Goal: Task Accomplishment & Management: Use online tool/utility

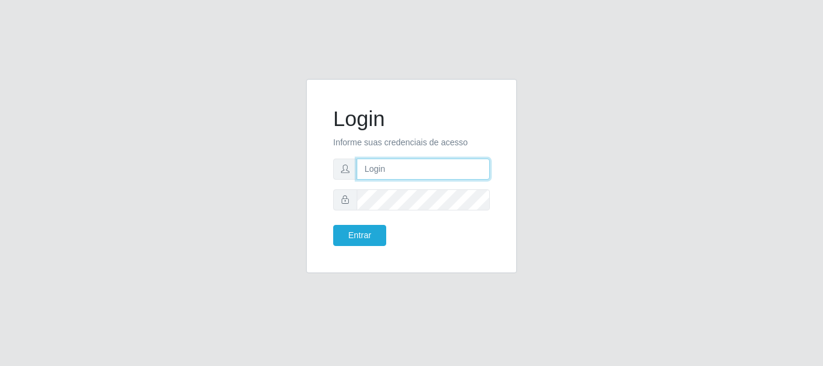
click at [380, 176] on input "text" at bounding box center [423, 168] width 133 height 21
type input "[EMAIL_ADDRESS][DOMAIN_NAME]"
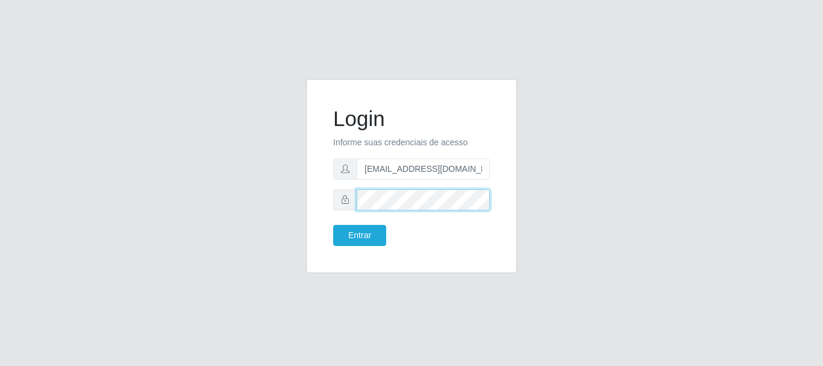
click at [333, 225] on button "Entrar" at bounding box center [359, 235] width 53 height 21
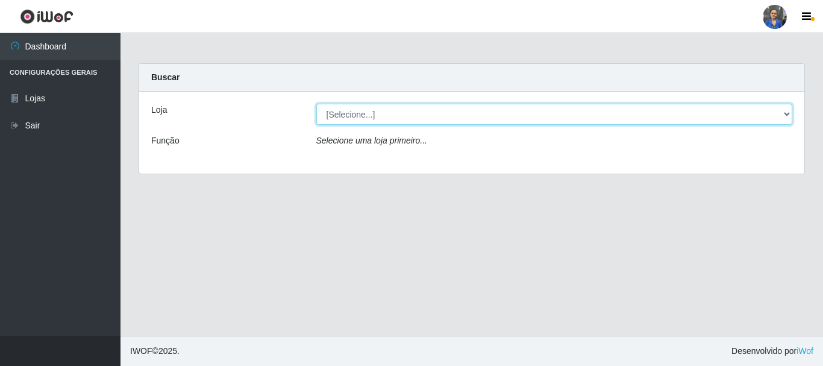
click at [790, 111] on select "[Selecione...] SuperFácil Atacado - Rodoviária" at bounding box center [554, 114] width 476 height 21
select select "400"
click at [316, 104] on select "[Selecione...] SuperFácil Atacado - Rodoviária" at bounding box center [554, 114] width 476 height 21
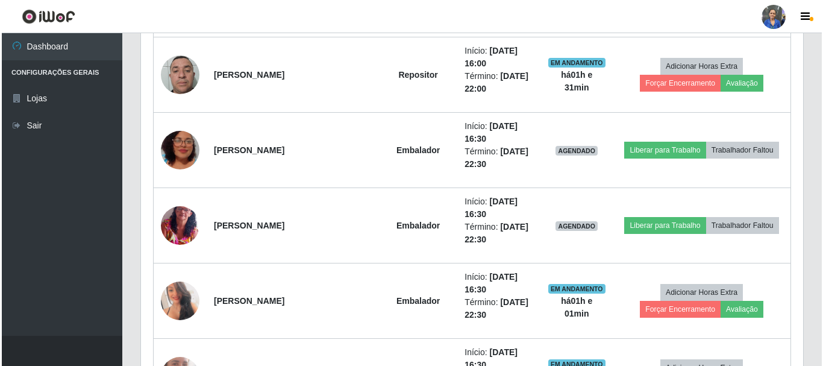
scroll to position [964, 0]
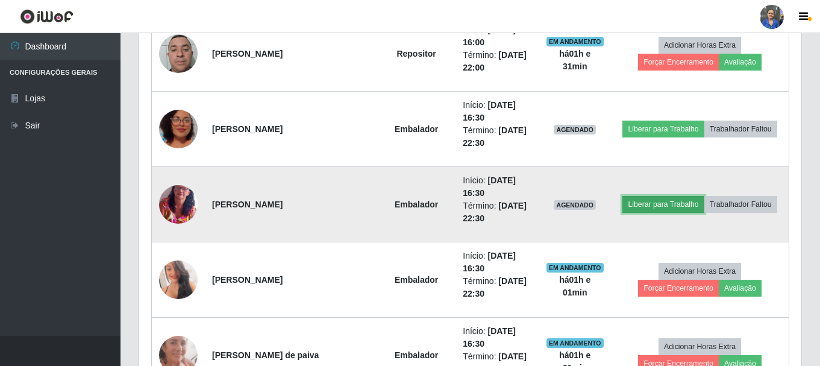
click at [665, 205] on button "Liberar para Trabalho" at bounding box center [662, 204] width 81 height 17
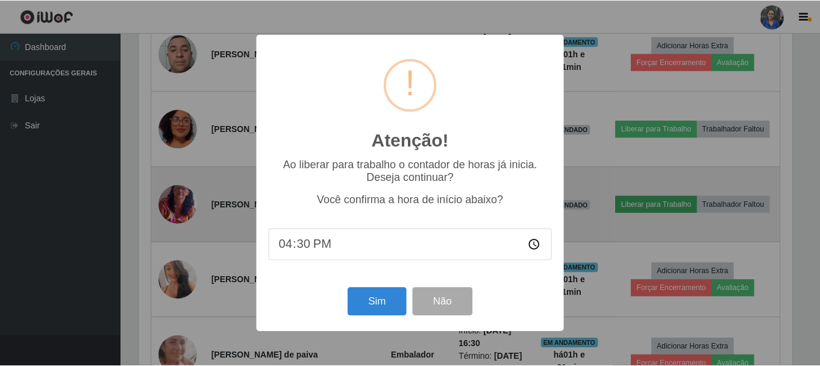
scroll to position [250, 656]
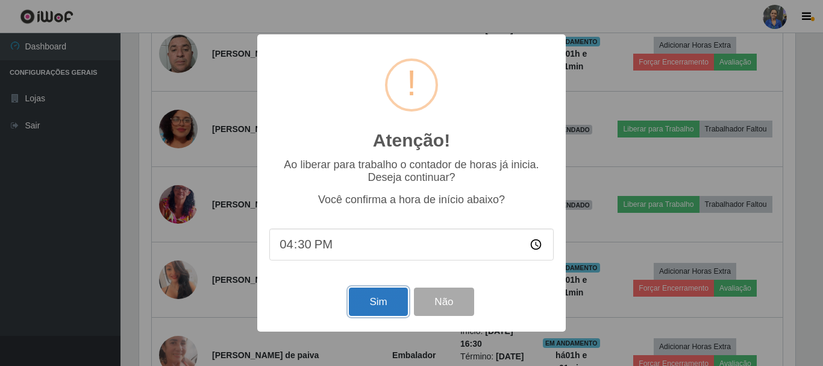
click at [365, 299] on button "Sim" at bounding box center [378, 301] width 58 height 28
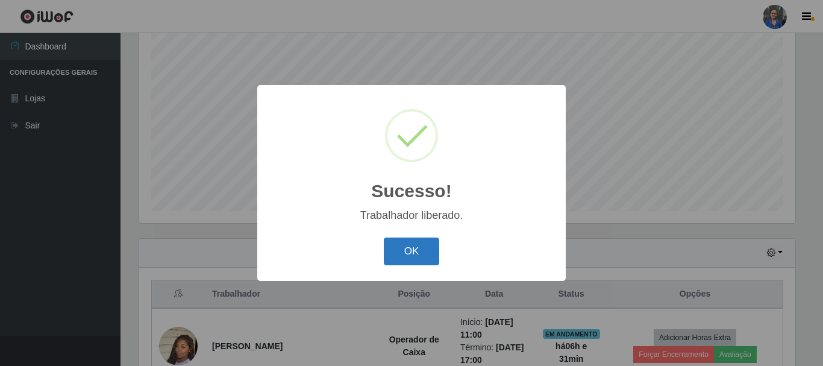
click at [406, 246] on button "OK" at bounding box center [412, 251] width 56 height 28
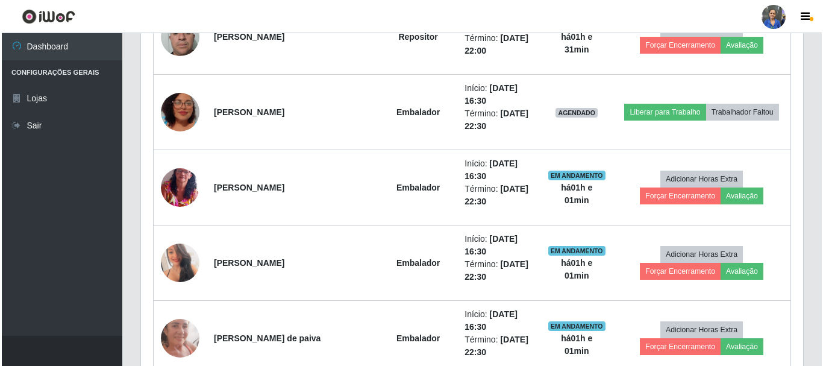
scroll to position [1003, 0]
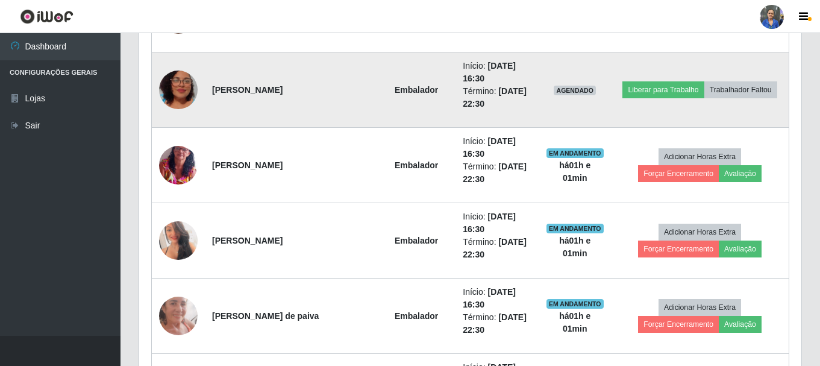
click at [180, 93] on img at bounding box center [178, 89] width 39 height 69
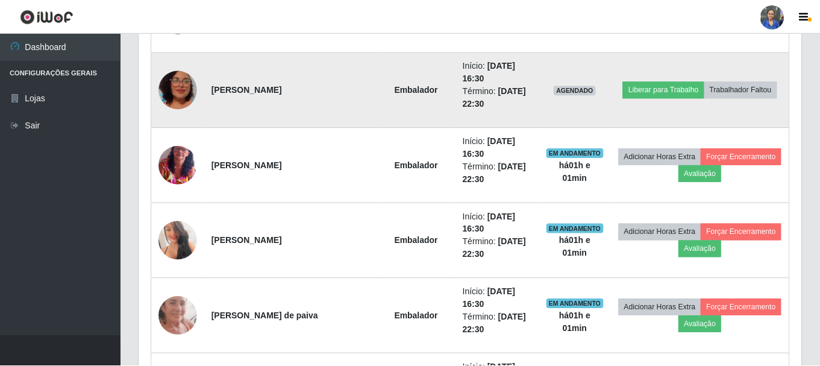
scroll to position [250, 656]
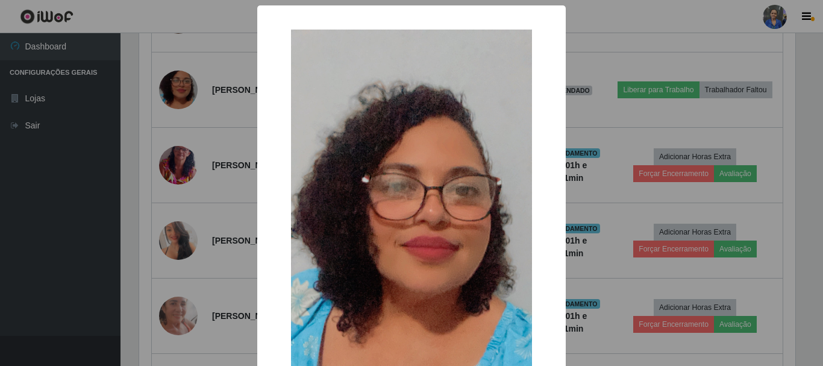
click at [600, 30] on div "× OK Cancel" at bounding box center [411, 183] width 823 height 366
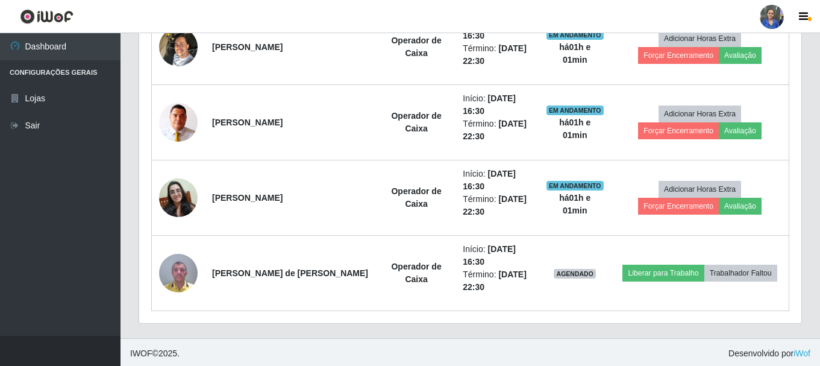
scroll to position [1500, 0]
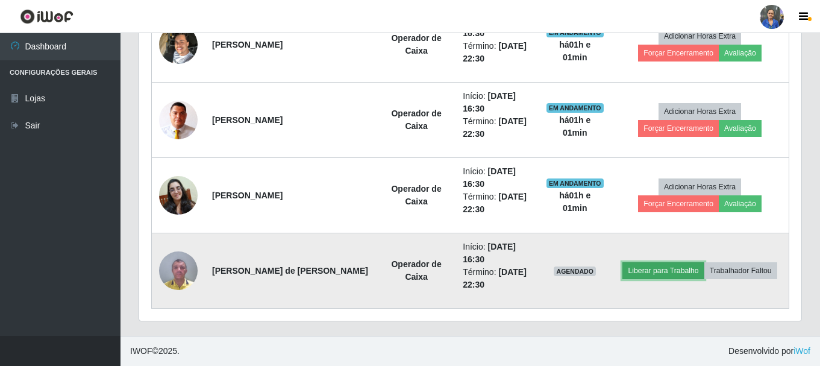
click at [657, 273] on button "Liberar para Trabalho" at bounding box center [662, 270] width 81 height 17
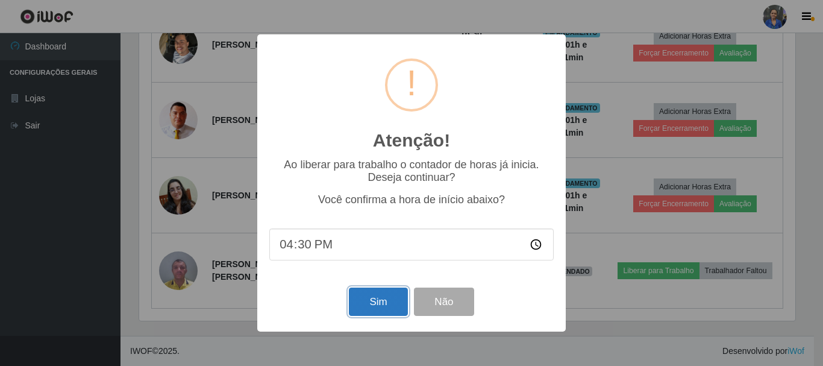
click at [369, 296] on button "Sim" at bounding box center [378, 301] width 58 height 28
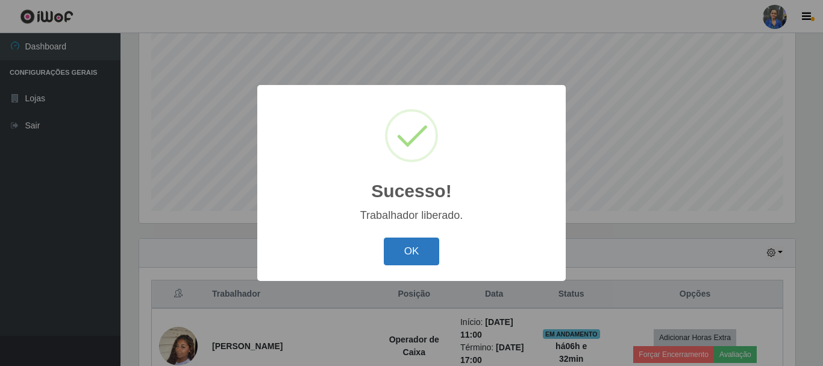
click at [407, 246] on button "OK" at bounding box center [412, 251] width 56 height 28
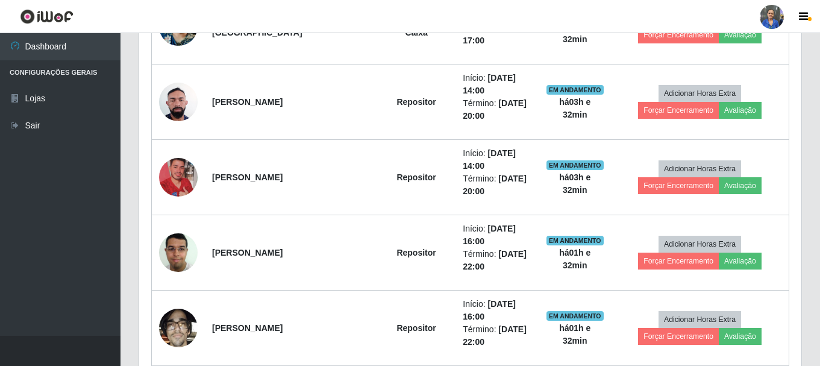
scroll to position [596, 0]
